Goal: Task Accomplishment & Management: Manage account settings

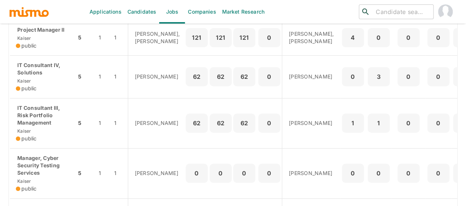
scroll to position [221, 0]
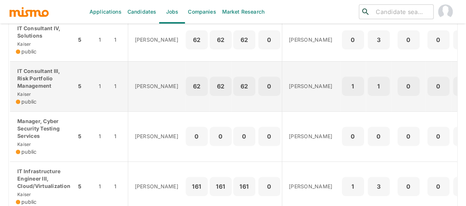
click at [33, 89] on p "IT Consultant III, Risk Portfolio Management" at bounding box center [43, 78] width 54 height 22
click at [37, 104] on div "IT Consultant III, Risk Portfolio Management Kaiser public" at bounding box center [43, 86] width 54 height 38
click at [35, 89] on p "IT Consultant III, Risk Portfolio Management" at bounding box center [43, 78] width 54 height 22
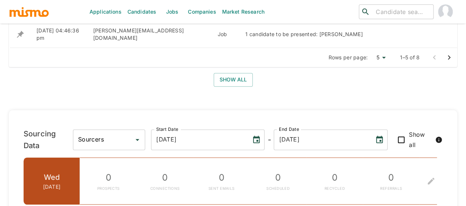
scroll to position [626, 0]
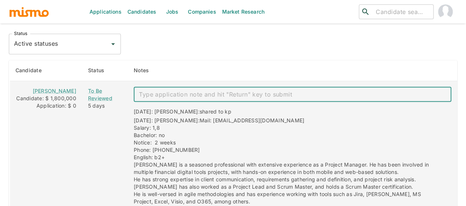
click at [148, 90] on textarea "enhanced table" at bounding box center [292, 94] width 307 height 8
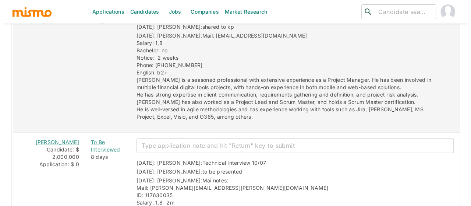
scroll to position [773, 0]
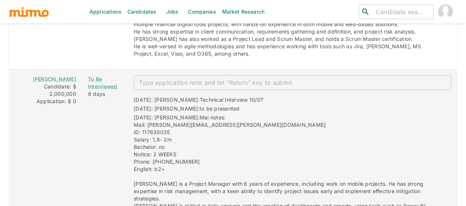
click at [161, 78] on textarea "enhanced table" at bounding box center [292, 82] width 307 height 8
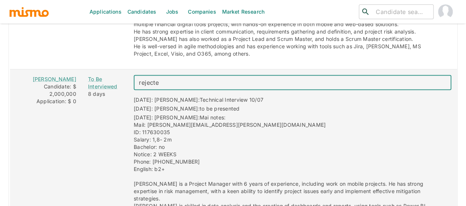
type textarea "rejected"
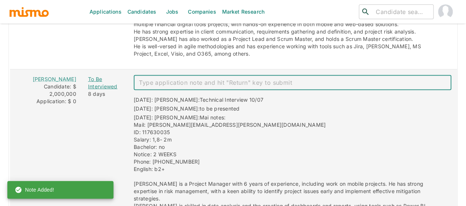
click at [95, 75] on div "To Be Interviewed" at bounding box center [105, 82] width 34 height 15
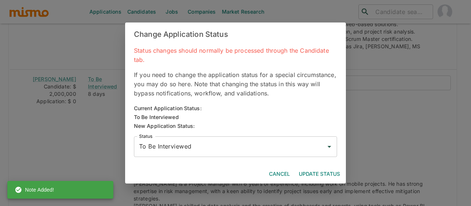
click at [168, 152] on input "To Be Interviewed" at bounding box center [229, 146] width 185 height 14
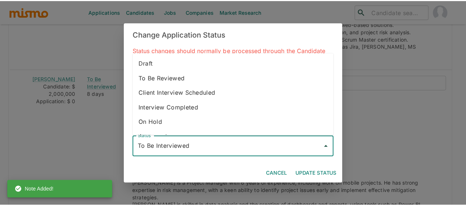
scroll to position [41, 0]
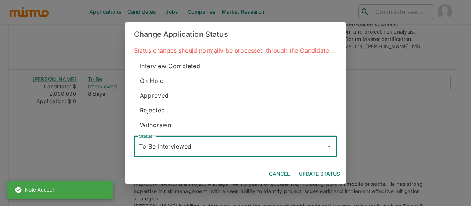
click at [160, 108] on li "Rejected" at bounding box center [235, 110] width 203 height 15
type input "Rejected"
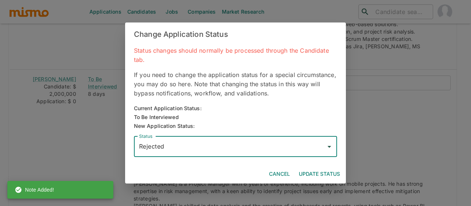
click at [319, 173] on button "Update Status" at bounding box center [319, 174] width 47 height 14
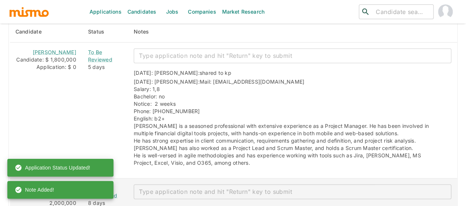
scroll to position [662, 0]
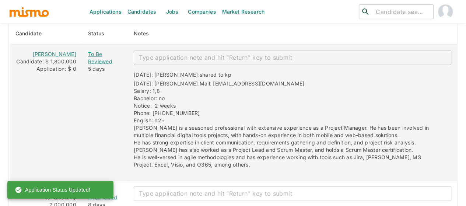
click at [88, 50] on div "To Be Reviewed" at bounding box center [105, 57] width 34 height 15
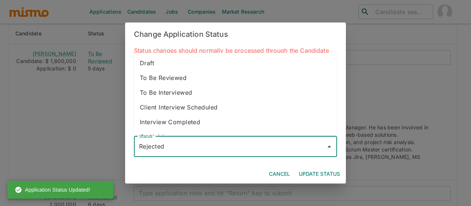
click at [174, 148] on input "Rejected" at bounding box center [229, 146] width 185 height 14
click at [184, 97] on li "To Be Interviewed" at bounding box center [235, 92] width 203 height 15
type input "To Be Interviewed"
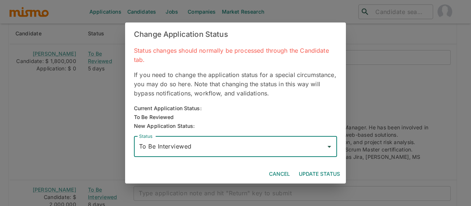
click at [310, 170] on button "Update Status" at bounding box center [319, 174] width 47 height 14
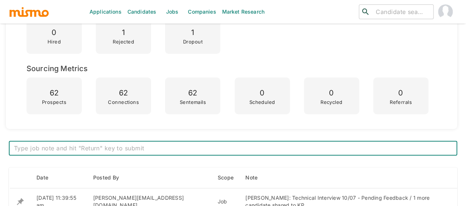
scroll to position [294, 0]
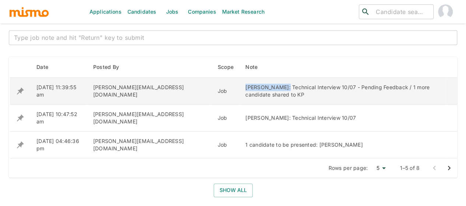
drag, startPoint x: 203, startPoint y: 88, endPoint x: 236, endPoint y: 89, distance: 32.4
click at [245, 89] on div "[PERSON_NAME]: Technical Interview 10/07 - Pending Feedback / 1 more candidate …" at bounding box center [342, 91] width 194 height 15
copy div "Luis Tenorio:"
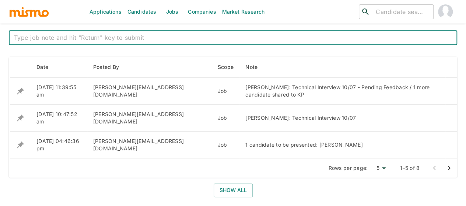
click at [127, 41] on textarea at bounding box center [233, 37] width 438 height 8
paste textarea "Luis Tenorio:"
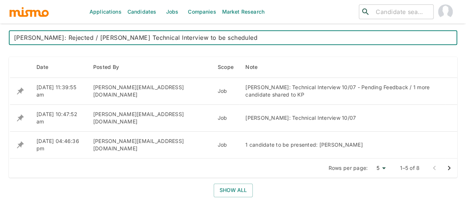
type textarea "[PERSON_NAME]: Rejected / [PERSON_NAME] Technical Interview to be scheduled"
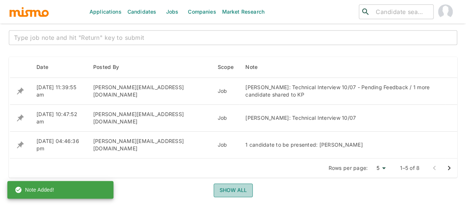
click at [228, 183] on button "Show all" at bounding box center [232, 190] width 39 height 14
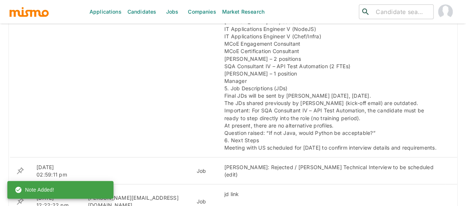
scroll to position [626, 0]
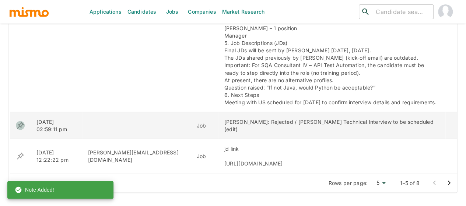
click at [18, 121] on icon "enhanced table" at bounding box center [20, 124] width 7 height 7
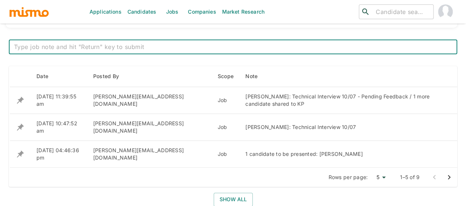
scroll to position [331, 0]
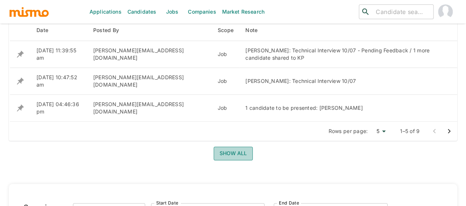
click at [231, 146] on button "Show all" at bounding box center [232, 153] width 39 height 14
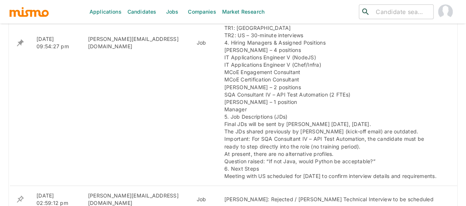
scroll to position [699, 0]
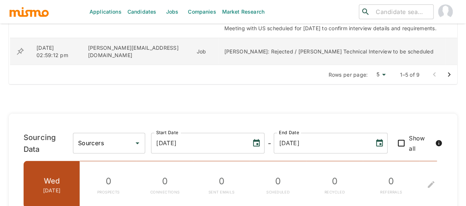
click at [20, 50] on icon "enhanced table" at bounding box center [20, 51] width 9 height 9
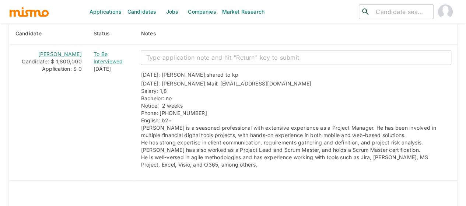
scroll to position [626, 0]
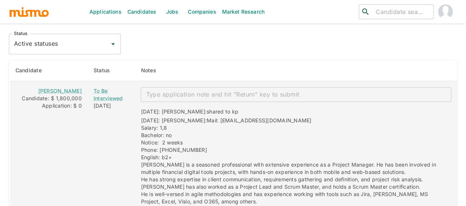
click at [175, 90] on textarea "enhanced table" at bounding box center [296, 94] width 300 height 8
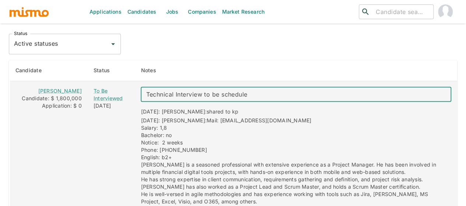
type textarea "Technical Interview to be scheduled"
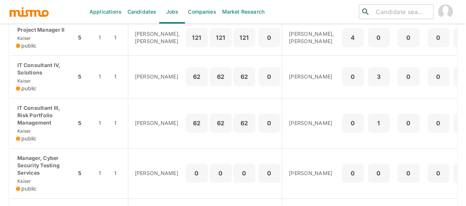
scroll to position [221, 0]
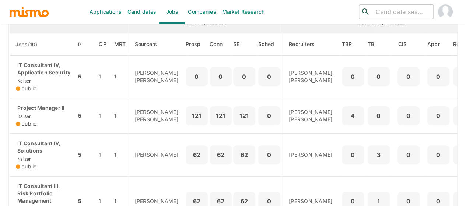
scroll to position [110, 0]
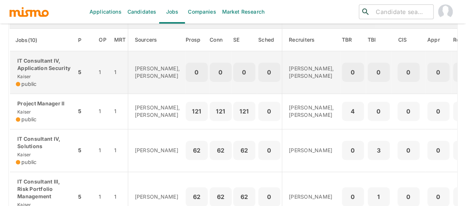
click at [31, 68] on p "IT Consultant IV, Application Security" at bounding box center [43, 64] width 54 height 15
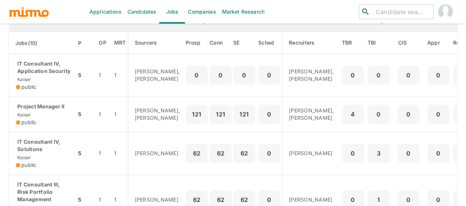
scroll to position [0, 0]
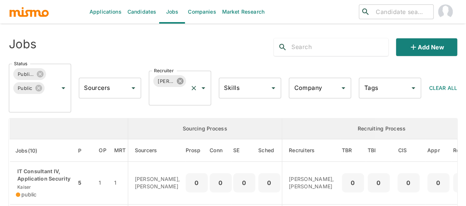
click at [181, 81] on icon at bounding box center [180, 81] width 7 height 7
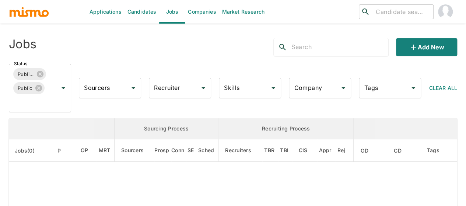
click at [168, 83] on div "Recruiter Recruiter" at bounding box center [180, 88] width 62 height 21
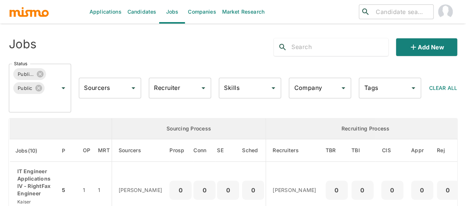
click at [168, 83] on div "Recruiter Recruiter" at bounding box center [180, 88] width 62 height 21
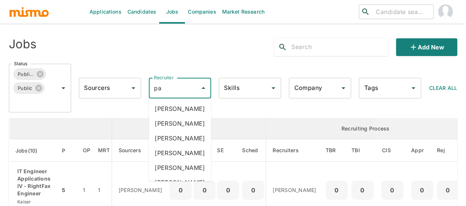
type input "pao"
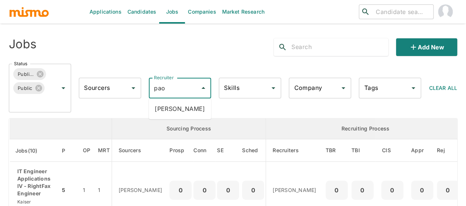
click at [173, 107] on li "Paola Pacheco" at bounding box center [180, 108] width 62 height 15
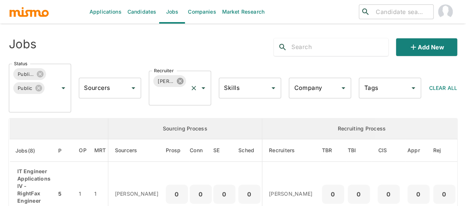
click at [182, 81] on icon at bounding box center [180, 81] width 7 height 7
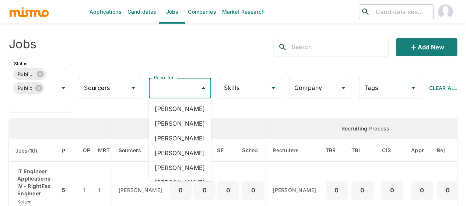
click at [164, 88] on input "Recruiter" at bounding box center [174, 88] width 45 height 14
type input "mai"
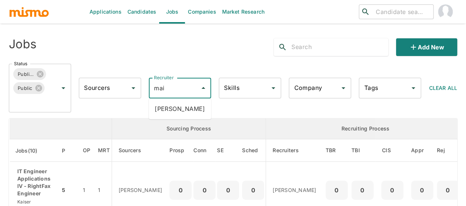
click at [169, 107] on li "Maia Reyes" at bounding box center [180, 108] width 62 height 15
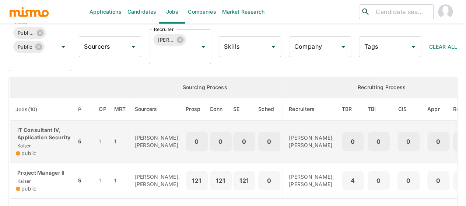
scroll to position [184, 0]
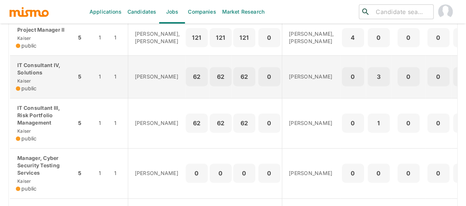
click at [47, 76] on p "IT Consultant IV, Solutions" at bounding box center [43, 68] width 54 height 15
click at [34, 76] on p "IT Consultant IV, Solutions" at bounding box center [43, 68] width 54 height 15
click at [38, 92] on div "IT Consultant IV, Solutions Kaiser public" at bounding box center [43, 76] width 54 height 31
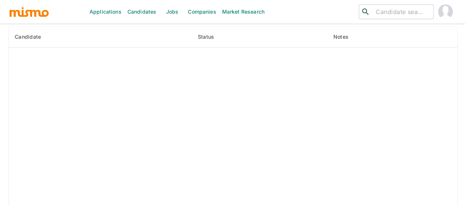
scroll to position [1375, 0]
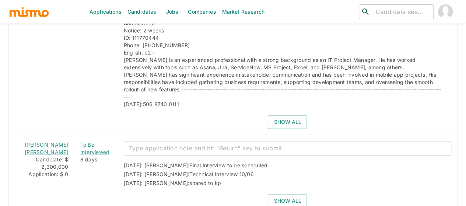
scroll to position [872, 0]
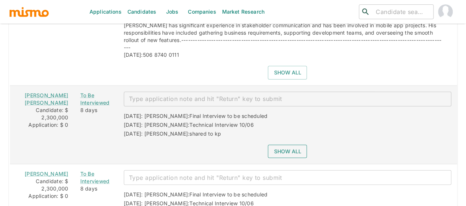
click at [277, 145] on button "Show all" at bounding box center [287, 152] width 39 height 14
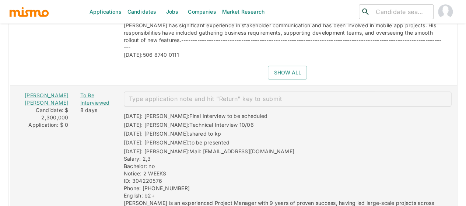
scroll to position [909, 0]
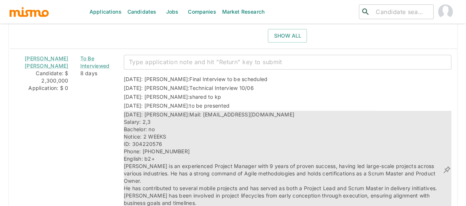
drag, startPoint x: 269, startPoint y: 103, endPoint x: 178, endPoint y: 100, distance: 91.7
click at [178, 111] on div "[DATE]: [PERSON_NAME]: Mail: [EMAIL_ADDRESS][DOMAIN_NAME] Salary: 2,3 Bachelor:…" at bounding box center [283, 170] width 318 height 118
copy span "[EMAIL_ADDRESS][DOMAIN_NAME]"
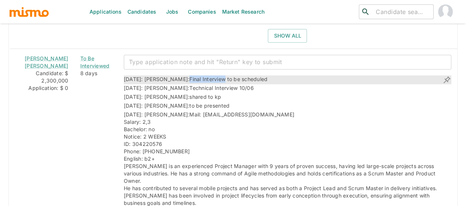
drag, startPoint x: 199, startPoint y: 66, endPoint x: 163, endPoint y: 68, distance: 35.8
click at [189, 76] on span "Final Interview to be scheduled" at bounding box center [228, 79] width 78 height 6
copy span "Final Interview"
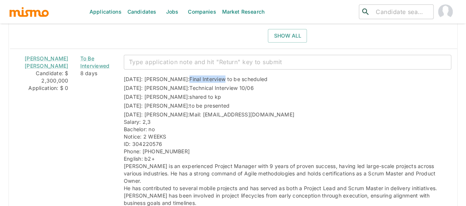
click at [150, 58] on textarea "enhanced table" at bounding box center [287, 62] width 317 height 8
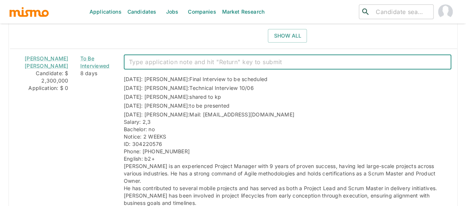
paste textarea "Final Interview"
type textarea "Final Interview 10/15"
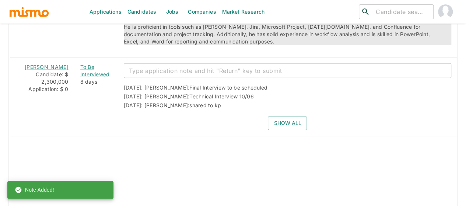
scroll to position [1093, 0]
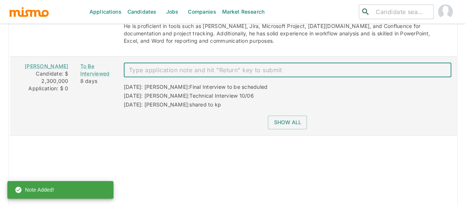
click at [149, 66] on textarea "enhanced table" at bounding box center [287, 70] width 317 height 8
paste textarea "Final Interview"
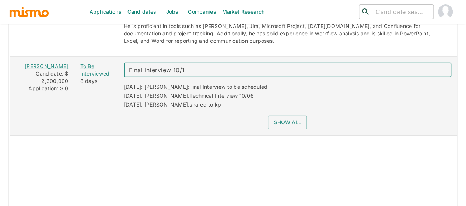
type textarea "Final Interview 10/14"
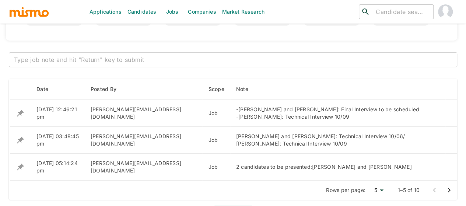
scroll to position [283, 0]
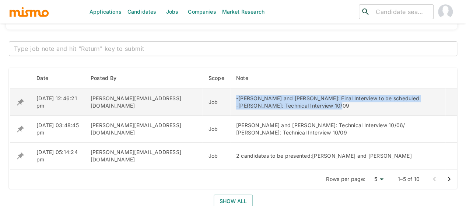
drag, startPoint x: 299, startPoint y: 107, endPoint x: 191, endPoint y: 96, distance: 109.1
click at [230, 96] on td "-Guillermo Alvarez and Wagner Campos: Final Interview to be scheduled -Jose Gar…" at bounding box center [337, 102] width 215 height 27
copy div "-Guillermo Alvarez and Wagner Campos: Final Interview to be scheduled -Jose Gar…"
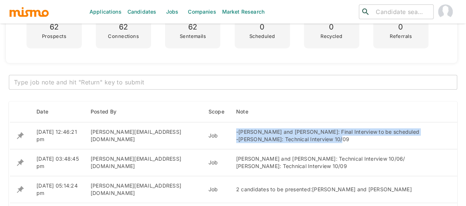
scroll to position [210, 0]
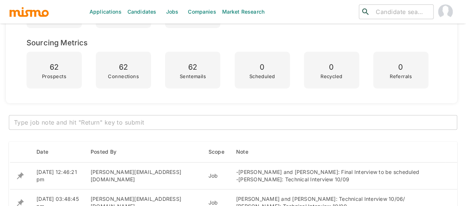
click at [100, 121] on textarea at bounding box center [233, 122] width 438 height 8
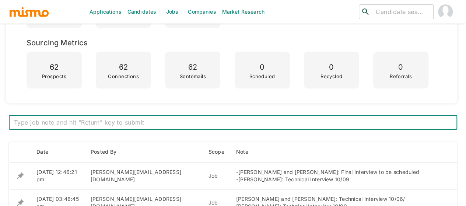
paste textarea "-Guillermo Alvarez: Final Interview 10/14 -Wagner Campos: Final Interview 10/15…"
type textarea "-Guillermo Alvarez: Final Interview 10/14 -Wagner Campos: Final Interview 10/15…"
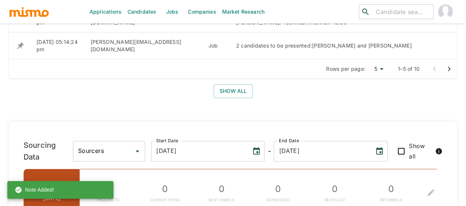
scroll to position [394, 0]
click at [236, 91] on button "Show all" at bounding box center [232, 91] width 39 height 14
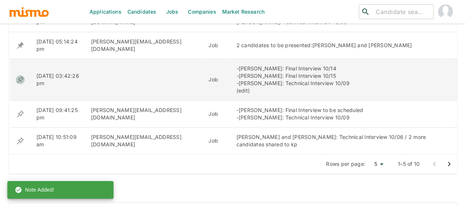
click at [22, 79] on icon "enhanced table" at bounding box center [20, 79] width 9 height 9
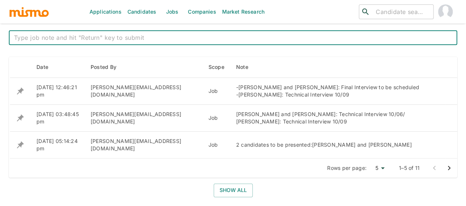
scroll to position [331, 0]
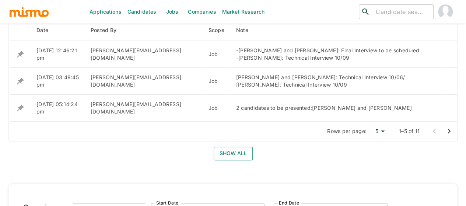
click at [225, 156] on button "Show all" at bounding box center [232, 153] width 39 height 14
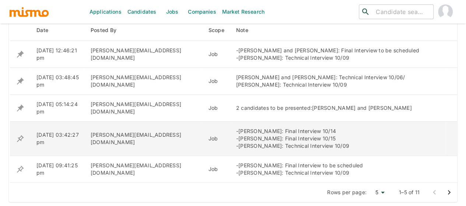
click at [21, 139] on icon "enhanced table" at bounding box center [20, 138] width 9 height 9
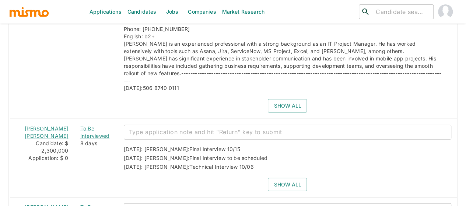
scroll to position [994, 0]
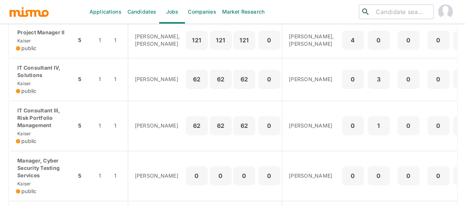
scroll to position [184, 0]
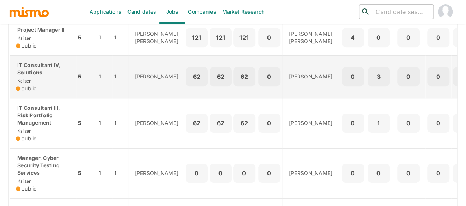
click at [47, 90] on div "IT Consultant IV, Solutions [PERSON_NAME] public" at bounding box center [43, 76] width 54 height 31
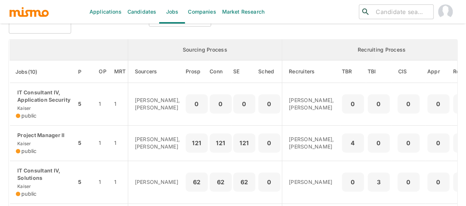
scroll to position [0, 0]
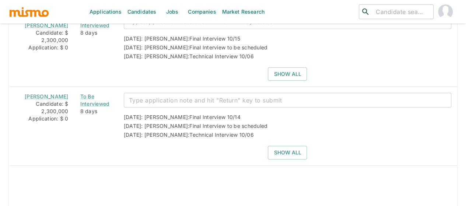
scroll to position [1048, 0]
